Goal: Find contact information: Find contact information

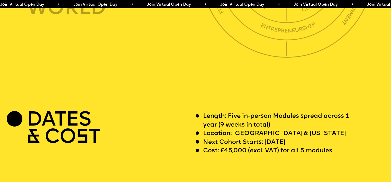
scroll to position [1596, 0]
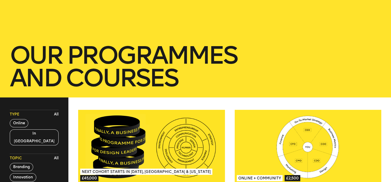
scroll to position [103, 0]
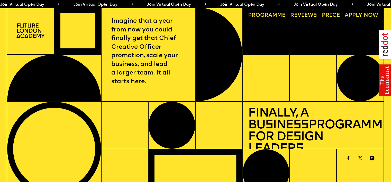
click at [267, 14] on link "Progr a mme" at bounding box center [267, 15] width 43 height 11
click at [259, 15] on link "Progr a mme" at bounding box center [267, 15] width 43 height 11
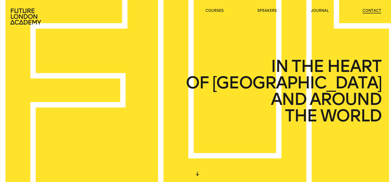
click at [370, 10] on link "contact" at bounding box center [372, 10] width 19 height 5
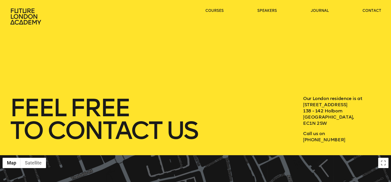
click at [25, 17] on icon at bounding box center [26, 16] width 33 height 16
